Goal: Task Accomplishment & Management: Use online tool/utility

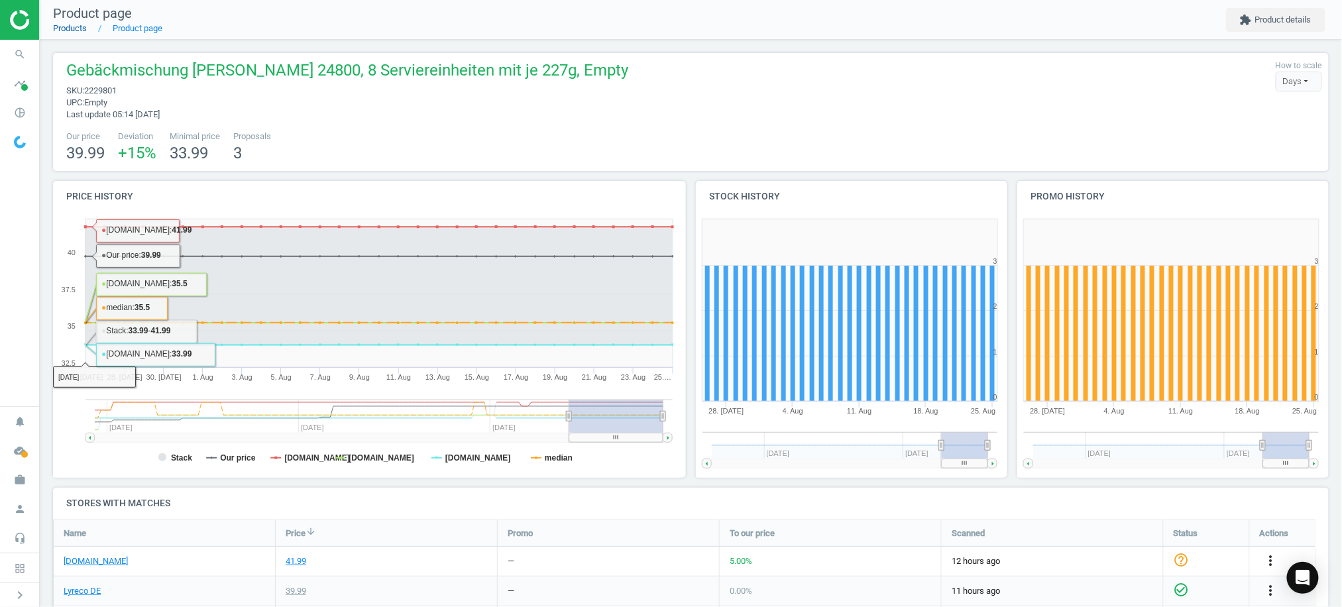
drag, startPoint x: 0, startPoint y: 0, endPoint x: 76, endPoint y: 26, distance: 79.8
click at [76, 26] on link "Products" at bounding box center [70, 28] width 34 height 10
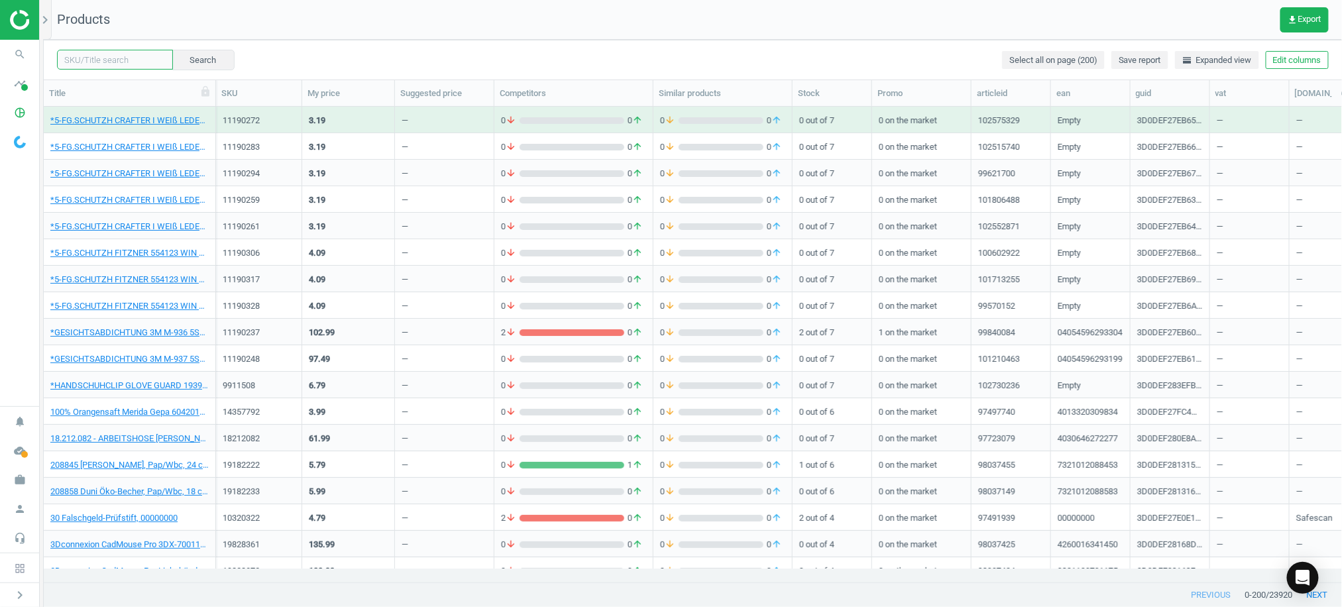
click at [112, 54] on input "text" at bounding box center [115, 60] width 116 height 20
paste input "15732591"
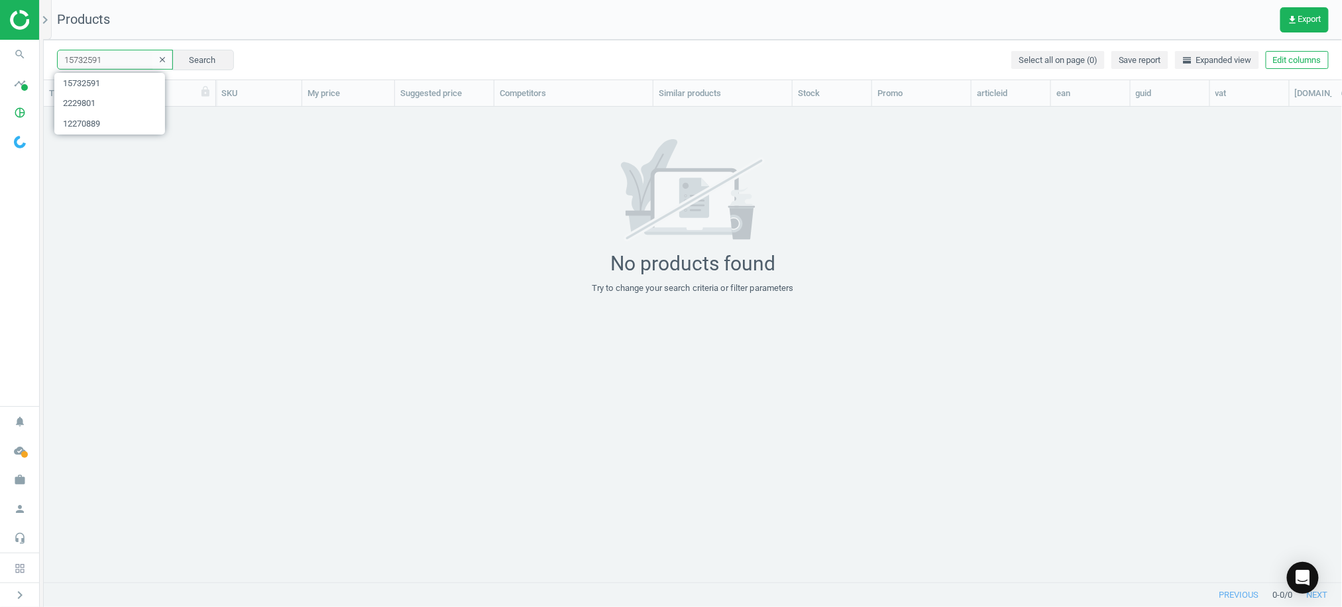
drag, startPoint x: 107, startPoint y: 60, endPoint x: -9, endPoint y: 51, distance: 117.0
click at [0, 51] on html "Group 2 Created with Sketch. ic/cloud_download/grey600 Created with Sketch. gra…" at bounding box center [671, 303] width 1342 height 607
paste input "9189475"
type input "19189475"
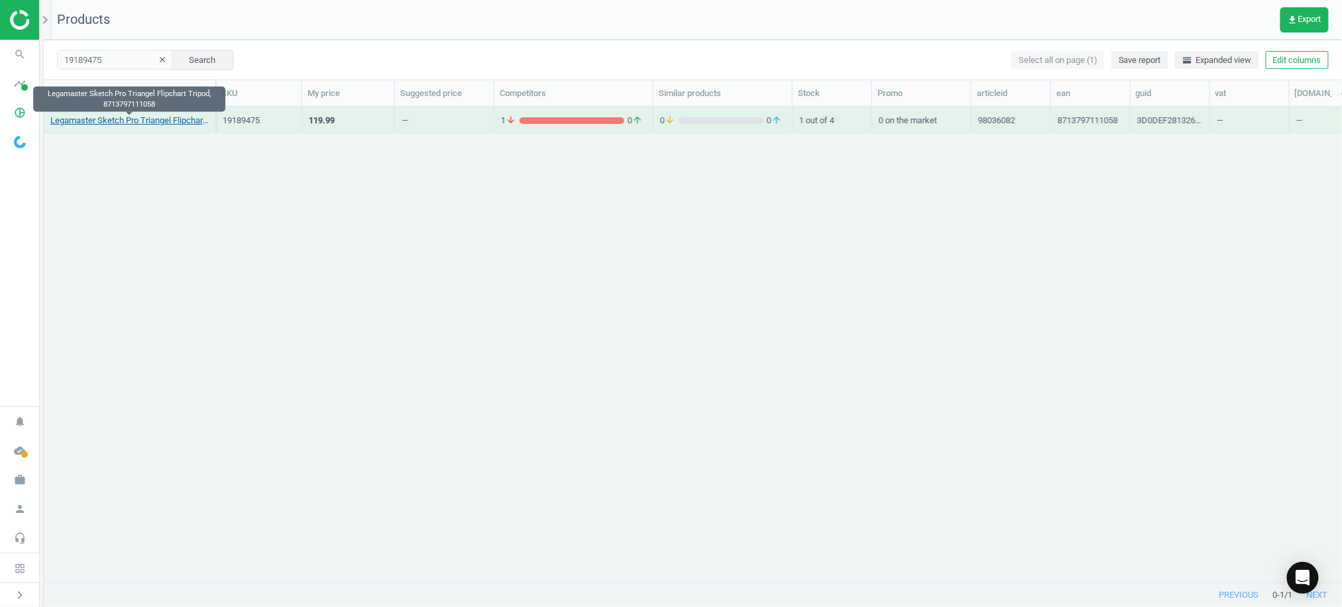
click at [118, 117] on link "Legamaster Sketch Pro Triangel Flipchart Tripod, 8713797111058" at bounding box center [129, 121] width 158 height 12
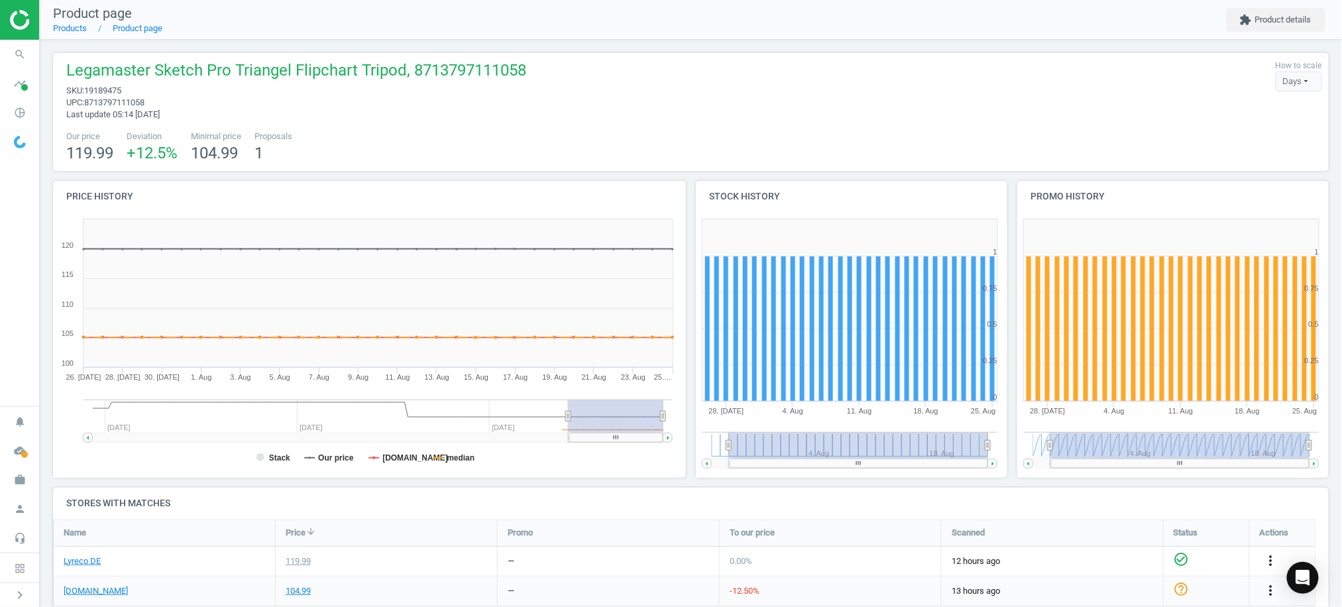
click at [469, 70] on span "Legamaster Sketch Pro Triangel Flipchart Tripod, 8713797111058" at bounding box center [296, 72] width 460 height 25
copy span "8713797111058"
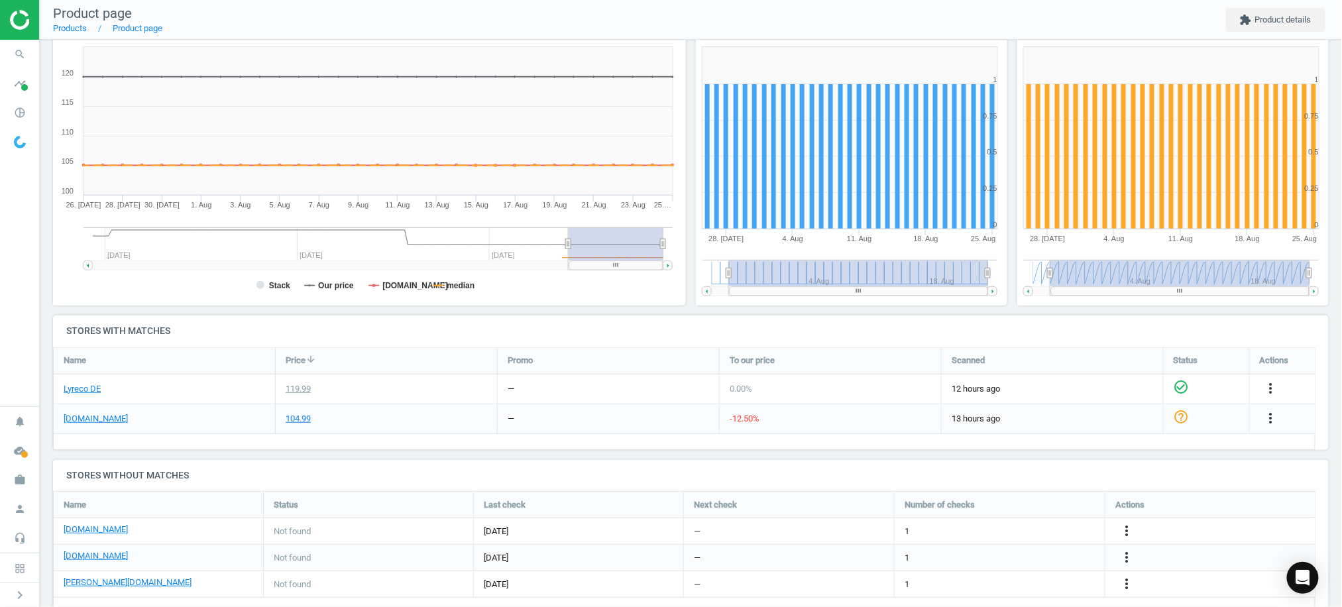
scroll to position [176, 0]
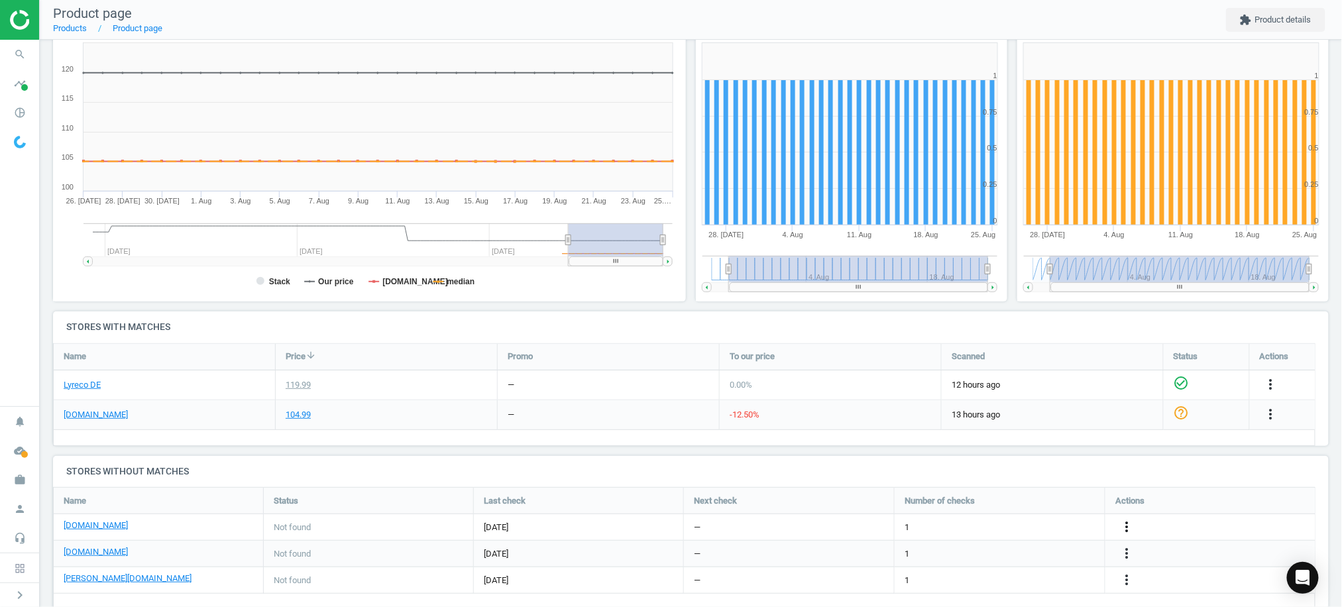
click at [1263, 392] on icon "more_vert" at bounding box center [1271, 384] width 16 height 16
click at [986, 527] on link "Edit URL/product option" at bounding box center [1022, 527] width 182 height 21
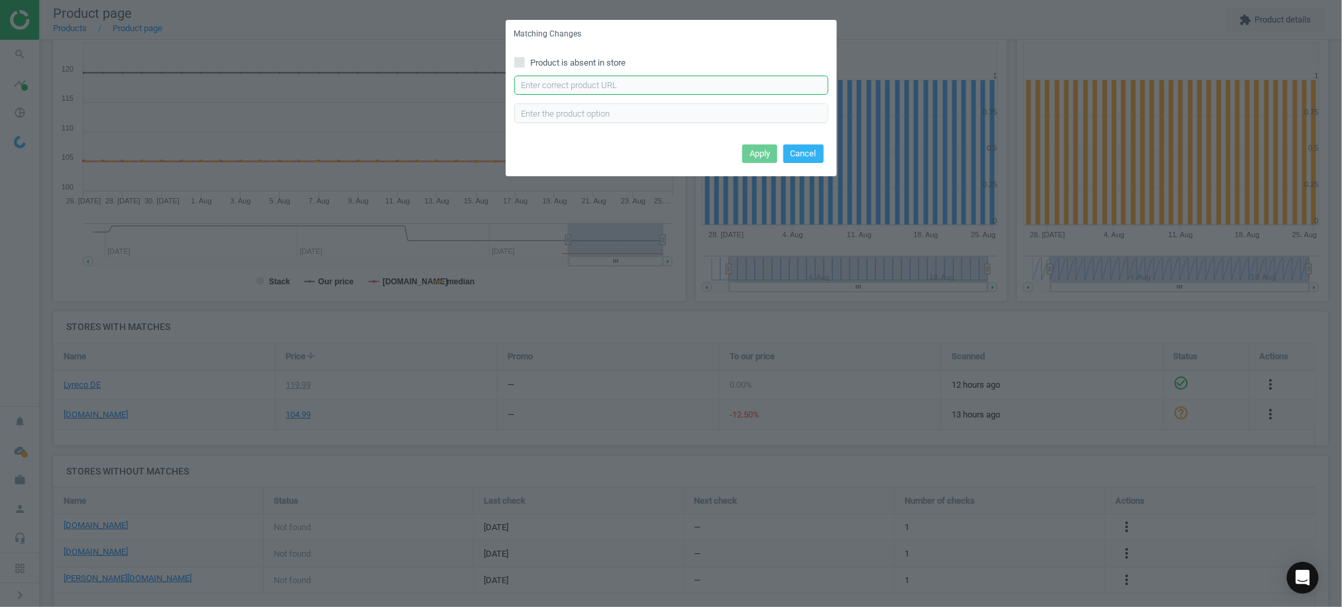
click at [629, 89] on input "text" at bounding box center [671, 86] width 314 height 20
paste input "[URL][DOMAIN_NAME]"
type input "[URL][DOMAIN_NAME]"
click at [762, 154] on button "Apply" at bounding box center [759, 153] width 35 height 19
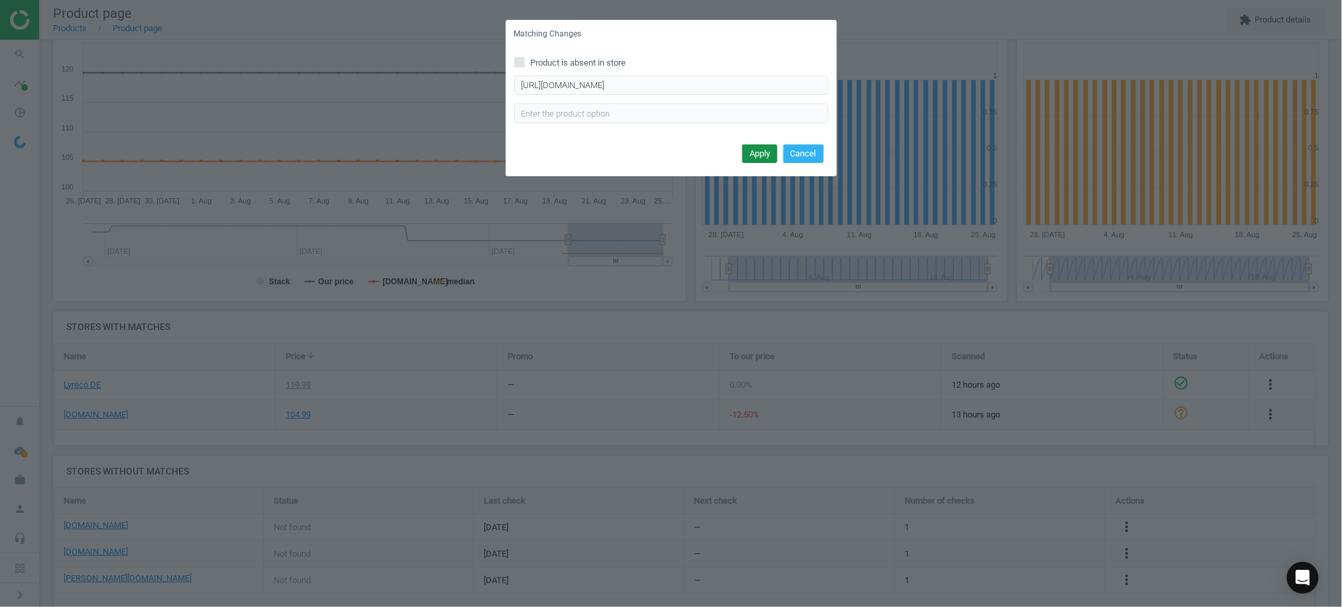
scroll to position [0, 0]
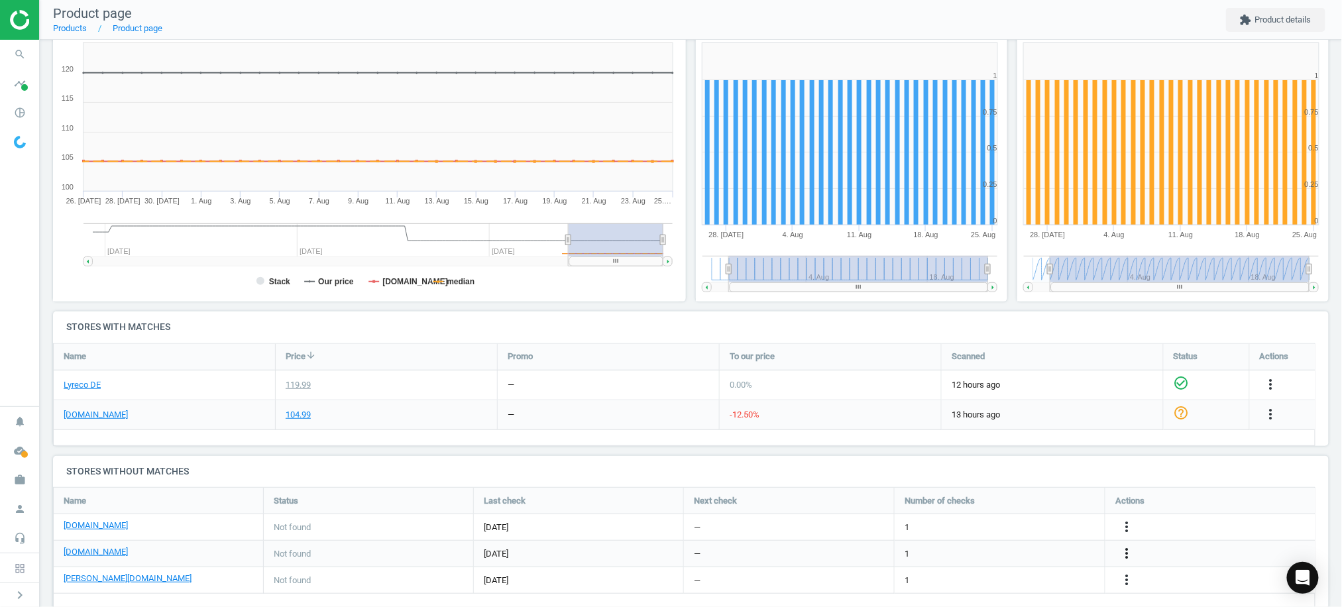
click at [1263, 422] on icon "more_vert" at bounding box center [1271, 414] width 16 height 16
click at [990, 553] on link "Edit URL/product option" at bounding box center [1022, 553] width 182 height 21
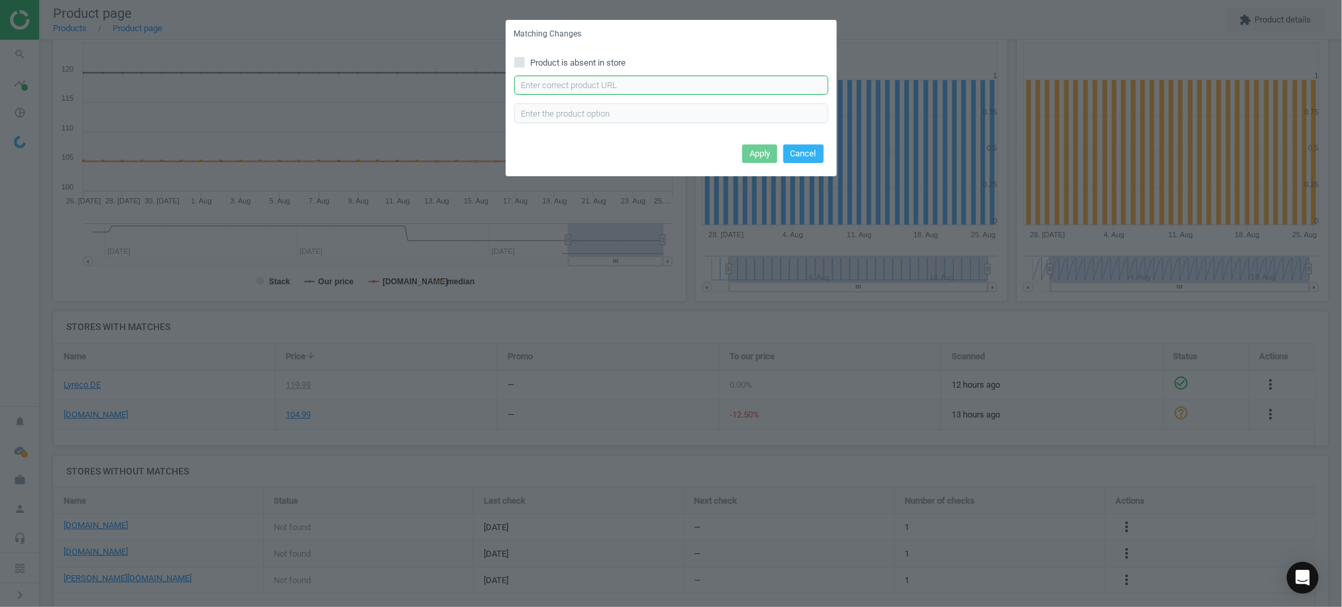
click at [665, 83] on input "text" at bounding box center [671, 86] width 314 height 20
paste input "[URL][DOMAIN_NAME]"
type input "[URL][DOMAIN_NAME]"
click at [751, 149] on button "Apply" at bounding box center [759, 153] width 35 height 19
